Goal: Task Accomplishment & Management: Complete application form

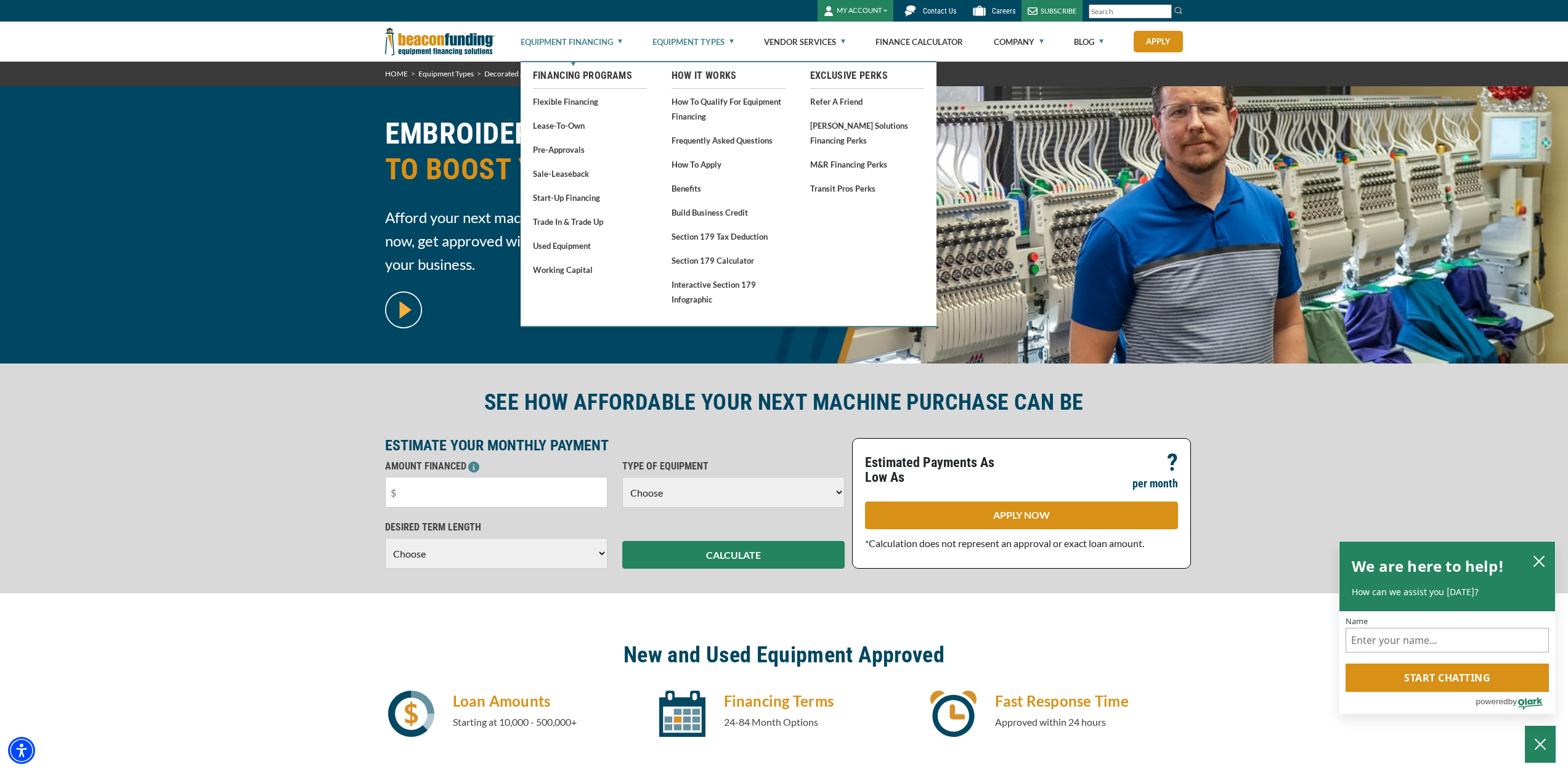
click at [589, 43] on link "Equipment Financing" at bounding box center [572, 41] width 102 height 39
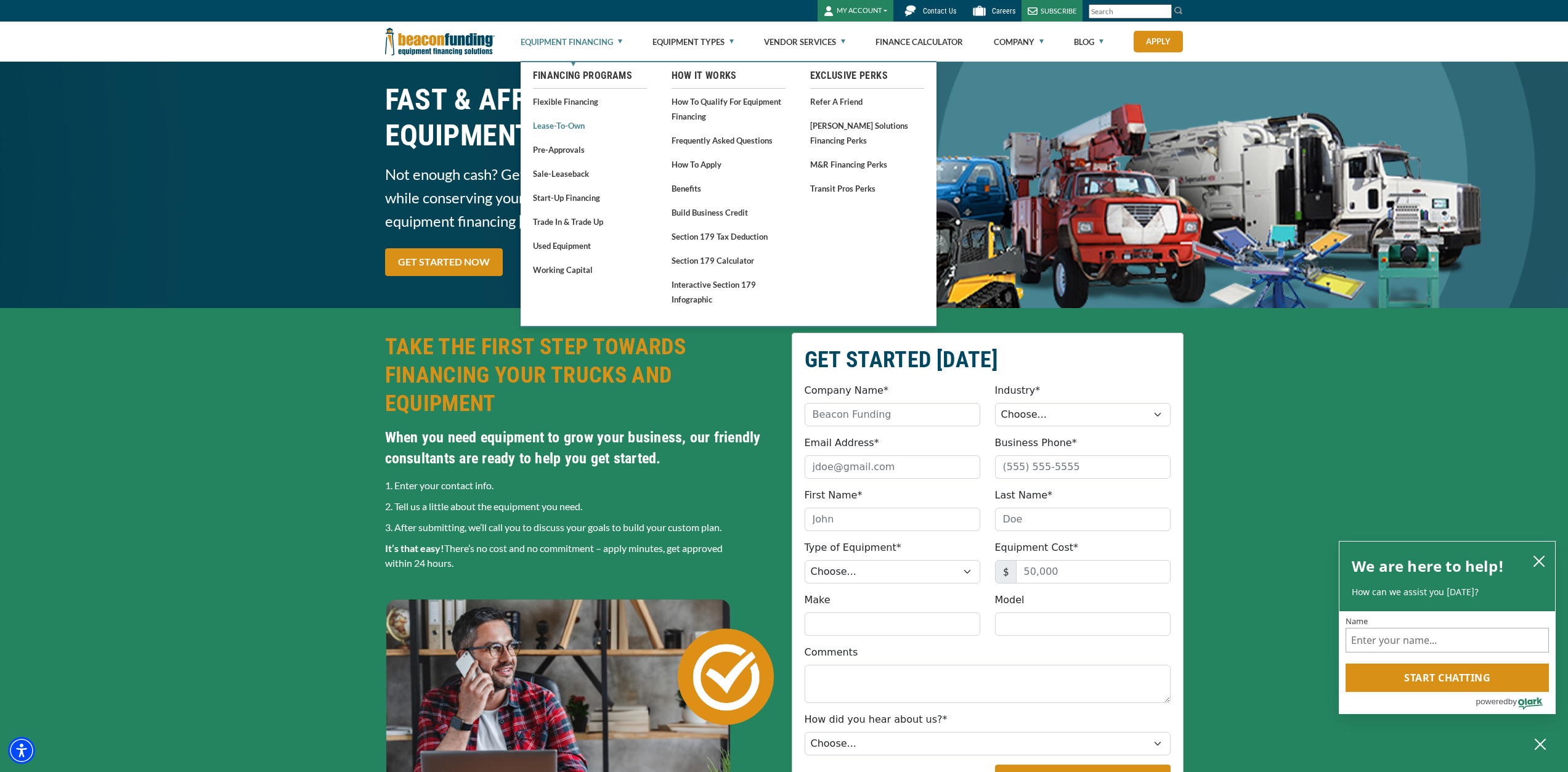
click at [553, 121] on link "Lease-To-Own" at bounding box center [589, 125] width 114 height 15
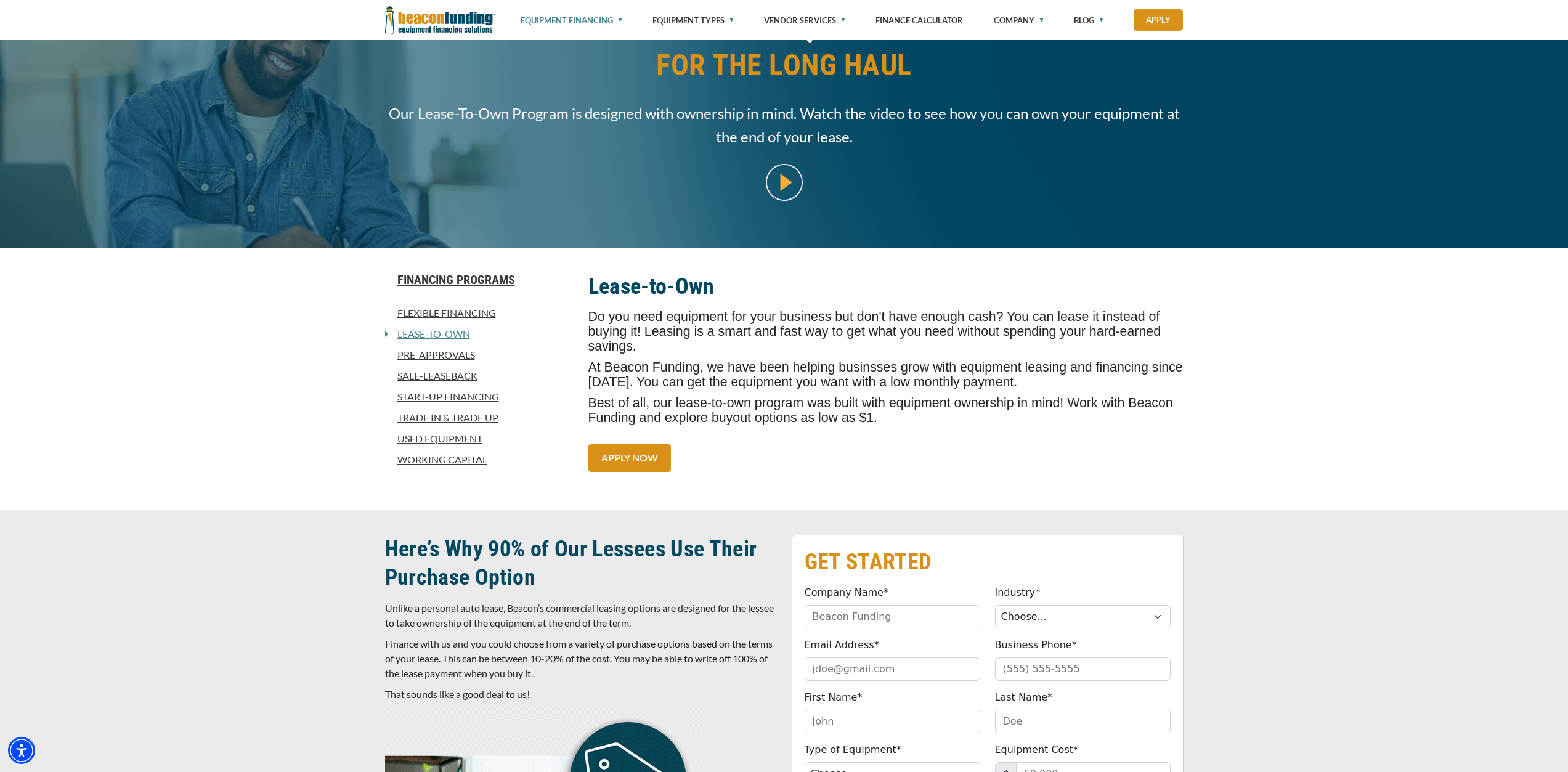
scroll to position [185, 0]
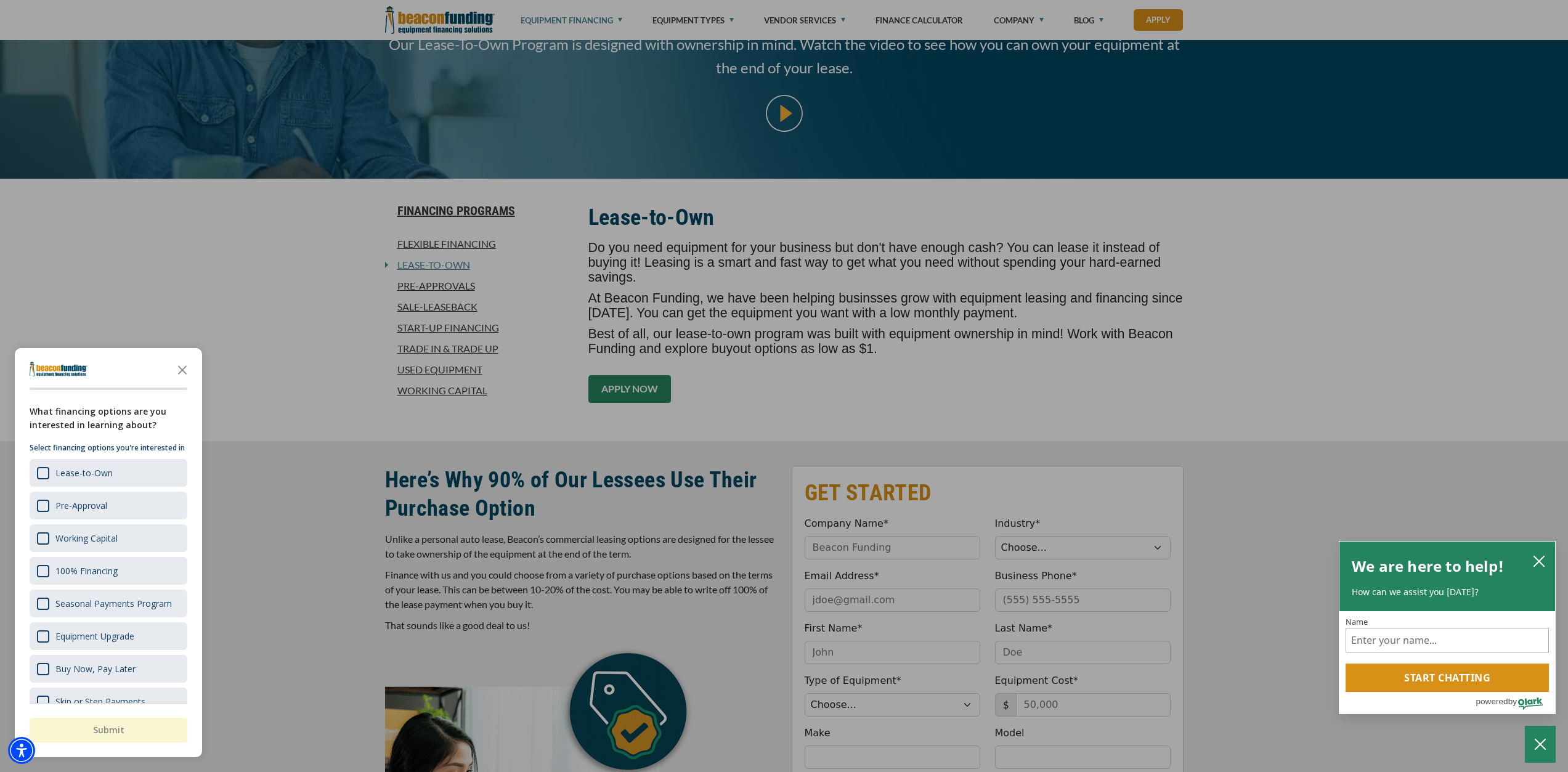
click at [638, 370] on div at bounding box center [784, 386] width 1568 height 772
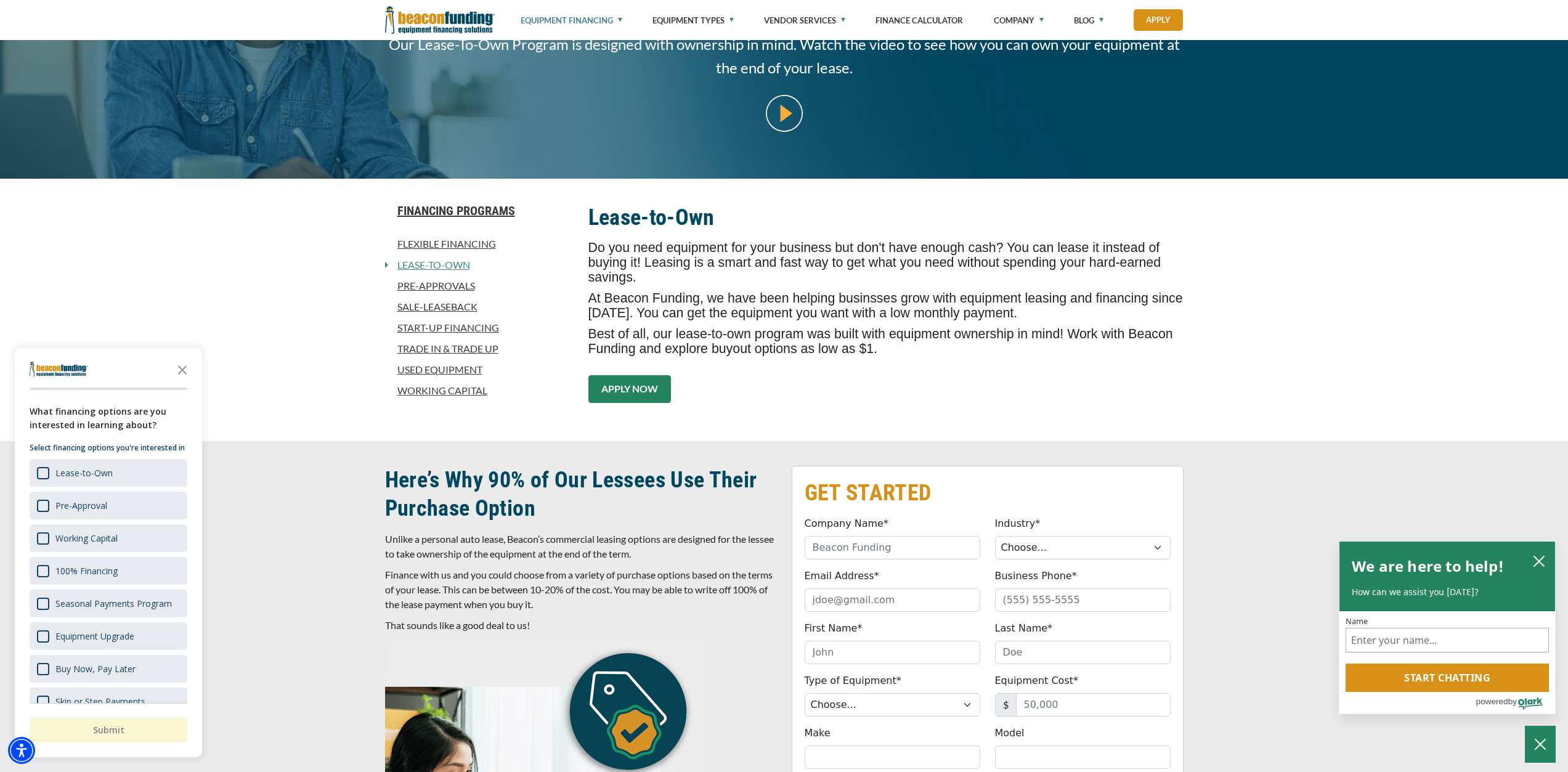
click at [638, 375] on link "APPLY NOW" at bounding box center [629, 389] width 83 height 27
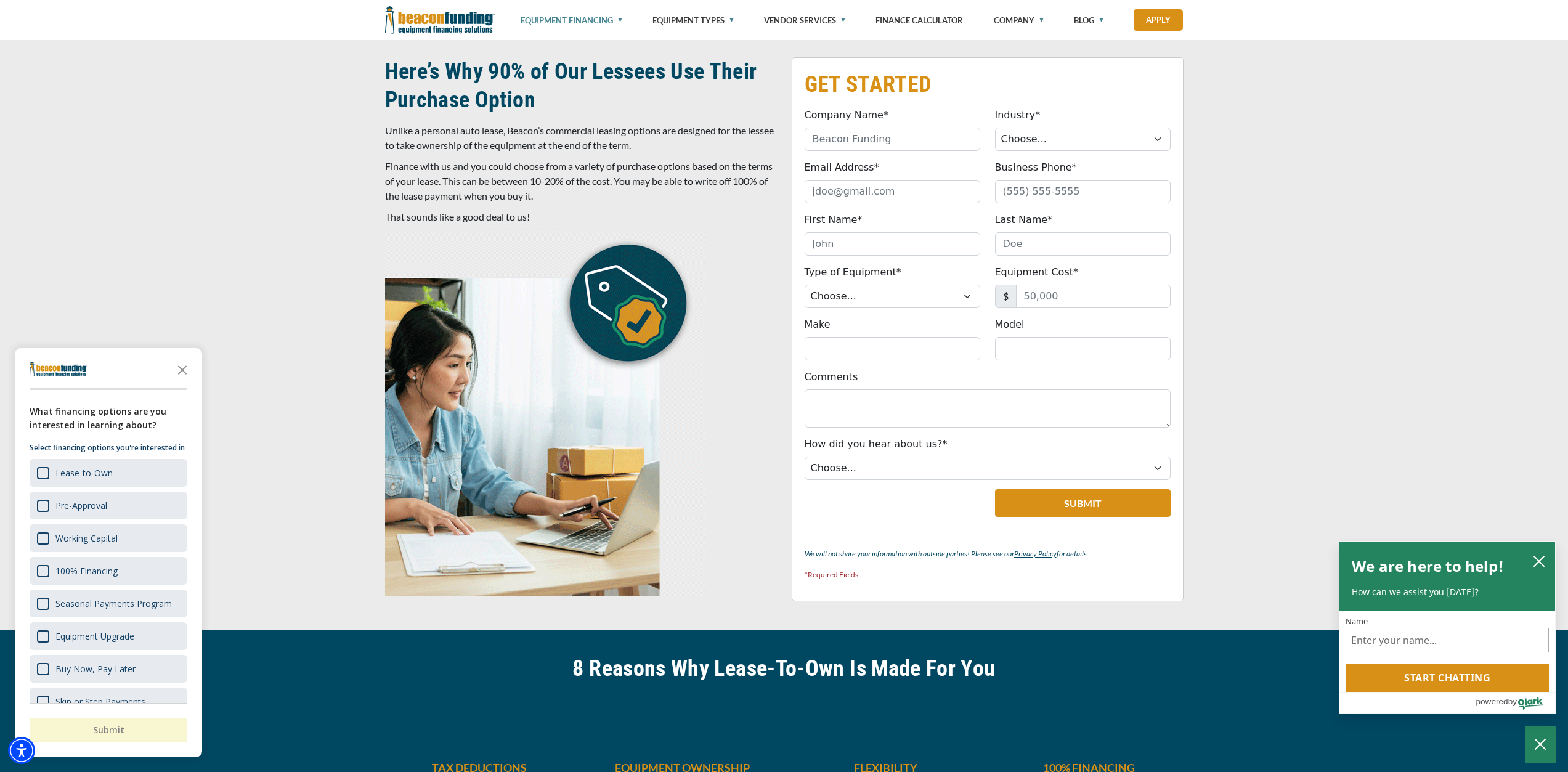
scroll to position [601, 0]
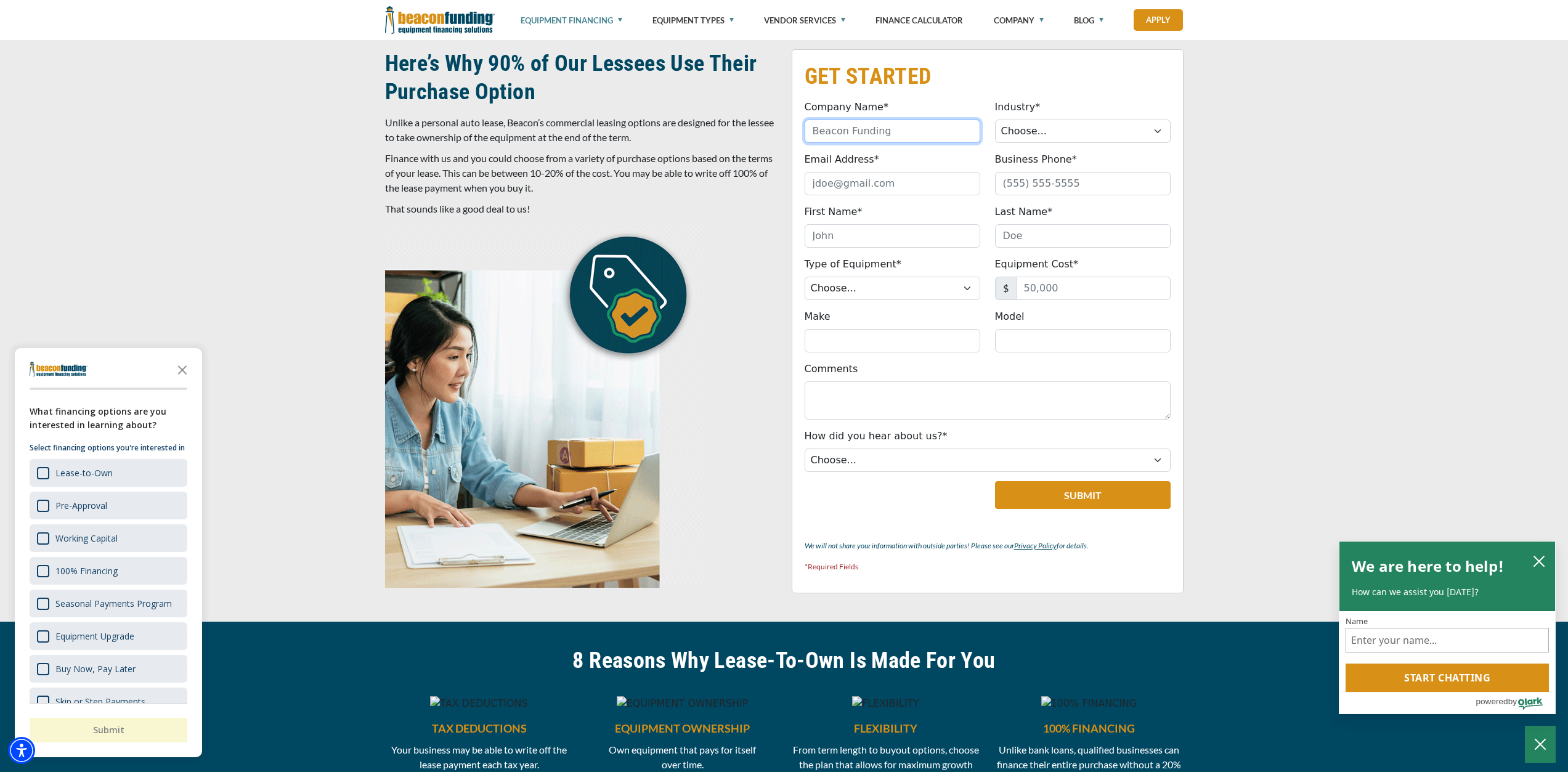
click at [881, 132] on input "Company Name*" at bounding box center [891, 131] width 176 height 24
type input "The Rushing Collective"
click at [1046, 138] on select "Choose... Towing Landscape/Hardscape Decorated Apparel Septic Light Constructio…" at bounding box center [1082, 131] width 176 height 24
select select "5"
click at [994, 119] on select "Choose... Towing Landscape/Hardscape Decorated Apparel Septic Light Constructio…" at bounding box center [1082, 131] width 176 height 24
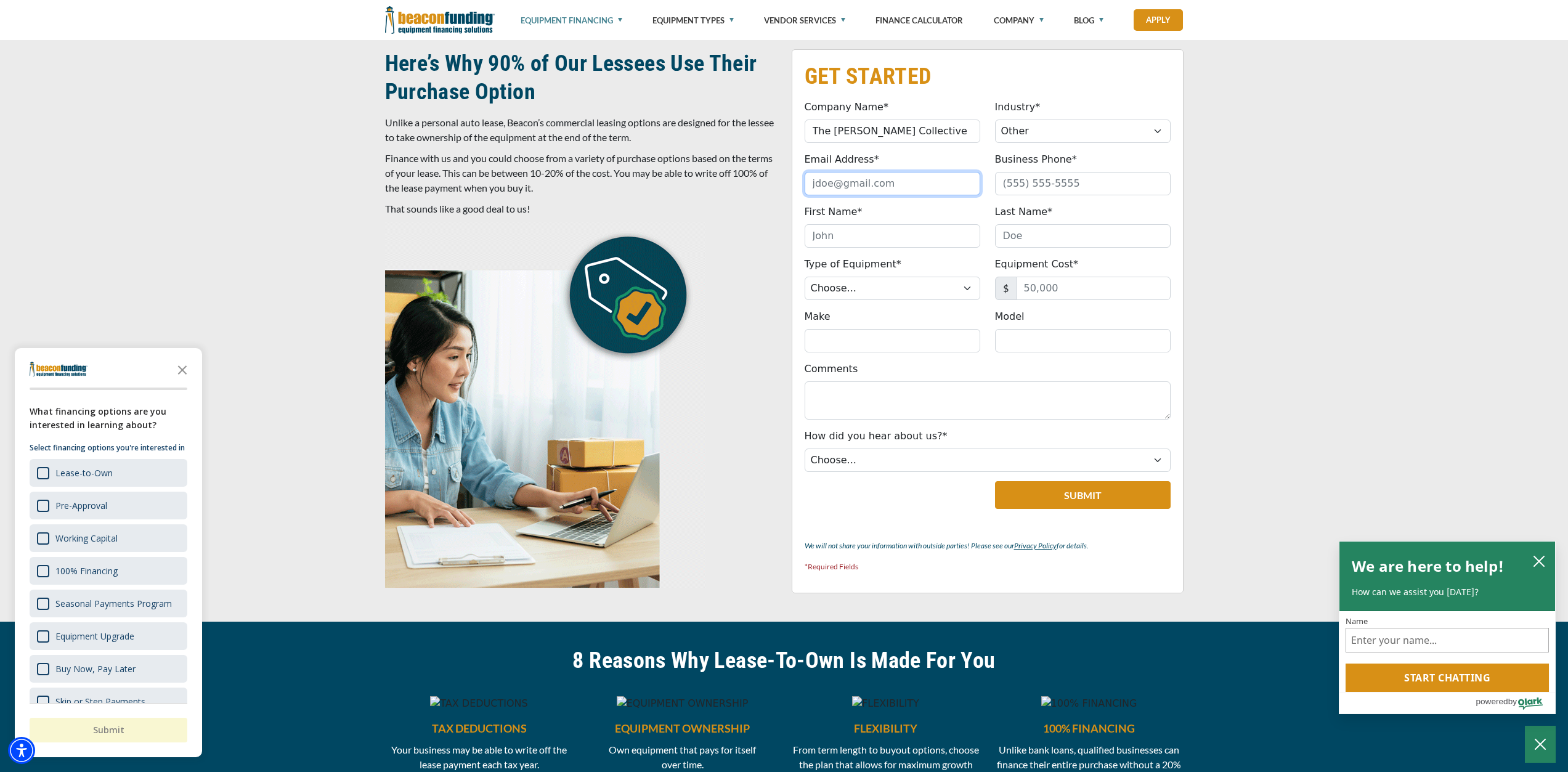
click at [919, 183] on input "Email Address*" at bounding box center [891, 184] width 176 height 24
type input "therushingcollective@gmail.com"
click at [1038, 178] on input "Business Phone*" at bounding box center [1082, 184] width 176 height 24
type input "(205) 269-3737"
click at [932, 240] on input "First Name*" at bounding box center [891, 236] width 176 height 24
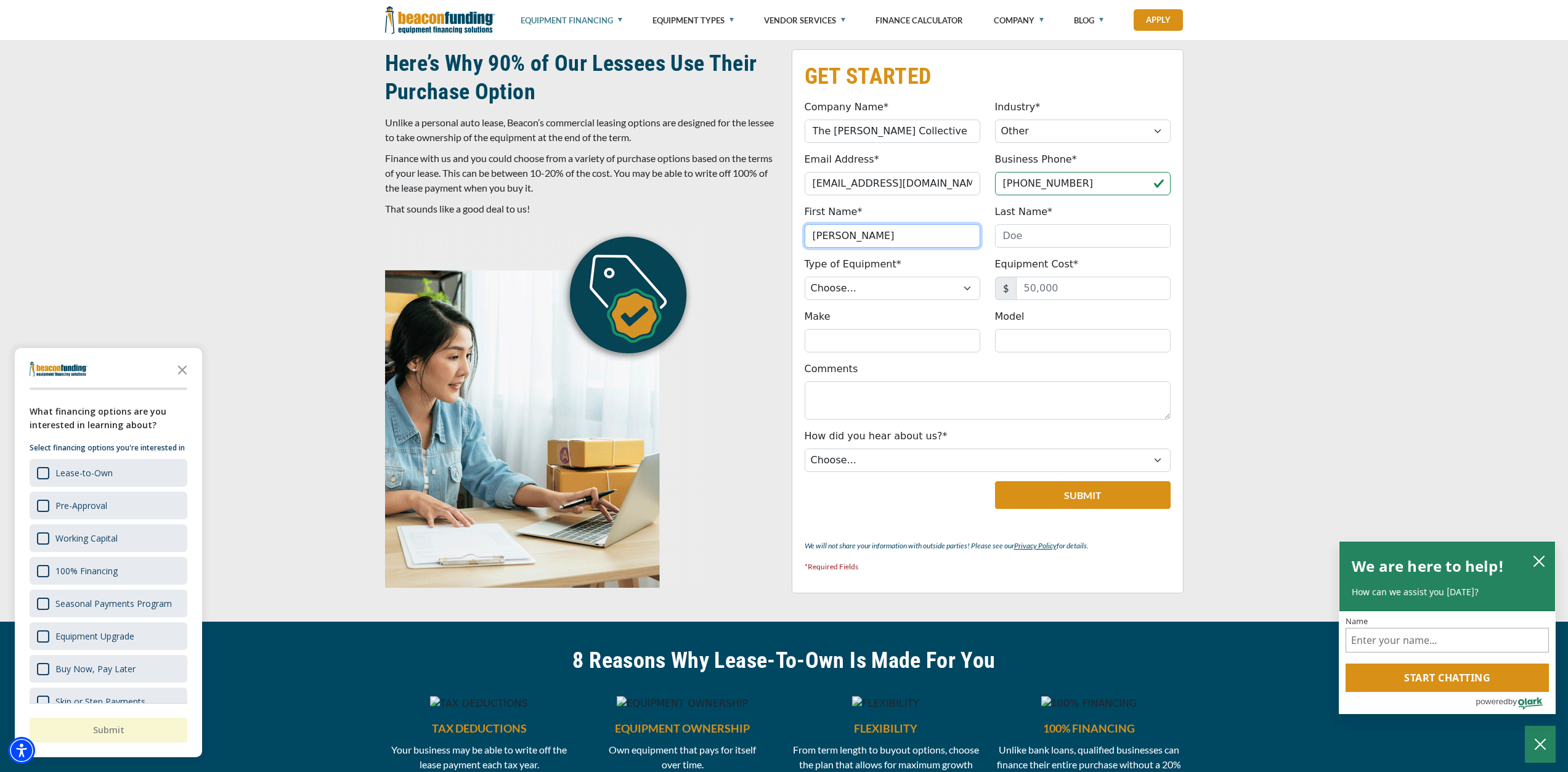
type input "Wendy"
click at [1076, 230] on input "Last Name*" at bounding box center [1082, 236] width 176 height 24
type input "Rushing"
click at [870, 275] on div "Type of Equipment* Choose... Backhoe Boom/Bucket Truck Chipper Commercial Mower…" at bounding box center [891, 278] width 190 height 43
click at [871, 286] on select "Choose... Backhoe Boom/Bucket Truck Chipper Commercial Mower Crane DTG/DTF Prin…" at bounding box center [891, 289] width 176 height 24
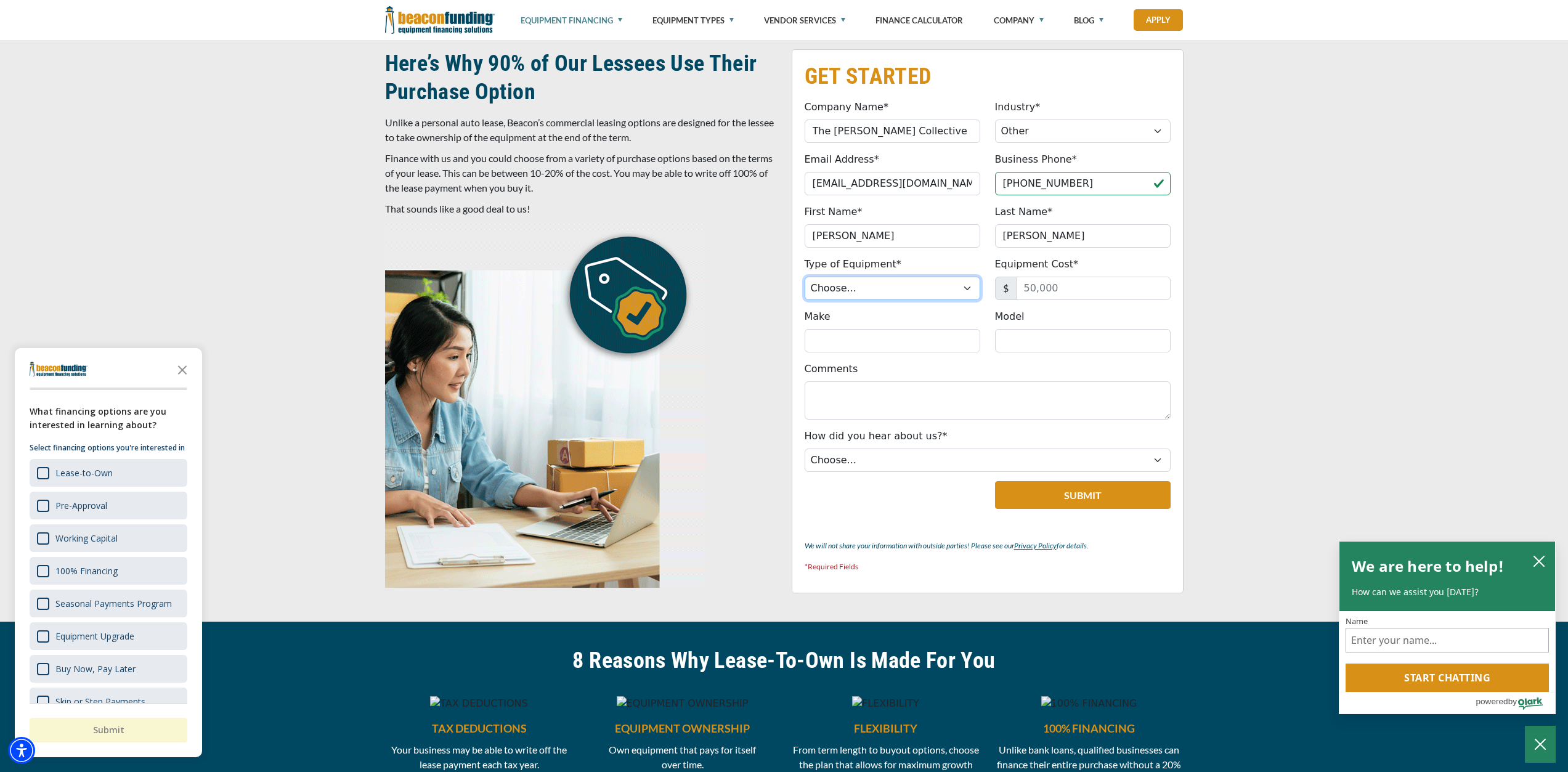
select select "1"
click at [804, 277] on select "Choose... Backhoe Boom/Bucket Truck Chipper Commercial Mower Crane DTG/DTF Prin…" at bounding box center [891, 289] width 176 height 24
click at [1102, 294] on input "Equipment Cost*" at bounding box center [1093, 289] width 155 height 24
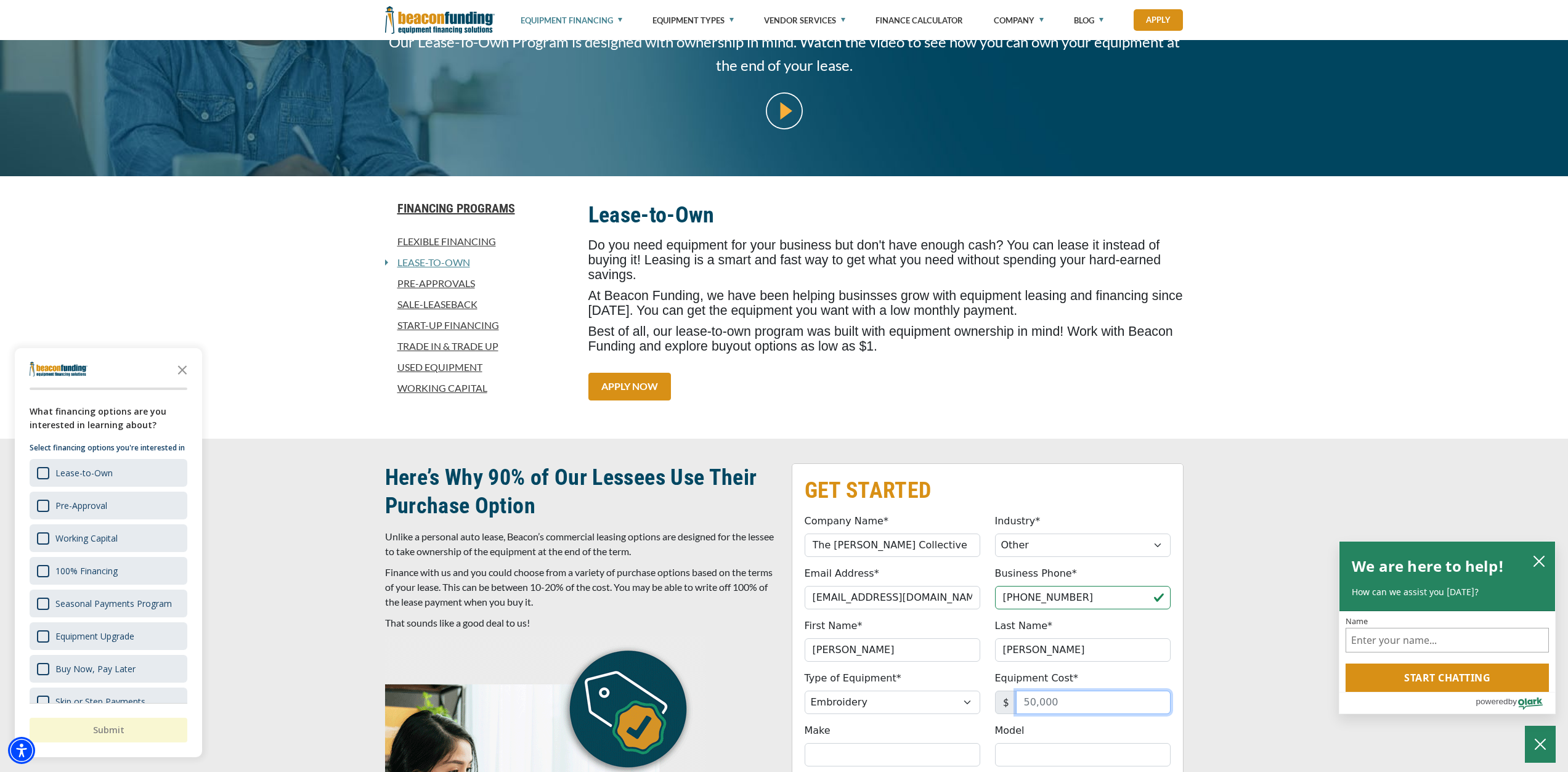
scroll to position [185, 0]
